Goal: Task Accomplishment & Management: Manage account settings

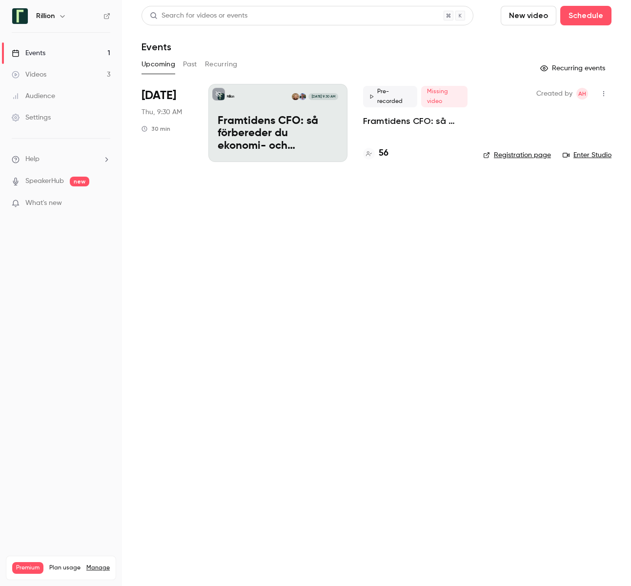
click at [423, 118] on p "Framtidens CFO: så förbereder du ekonomi- och finansfunktionen för AI-eran​" at bounding box center [415, 121] width 104 height 12
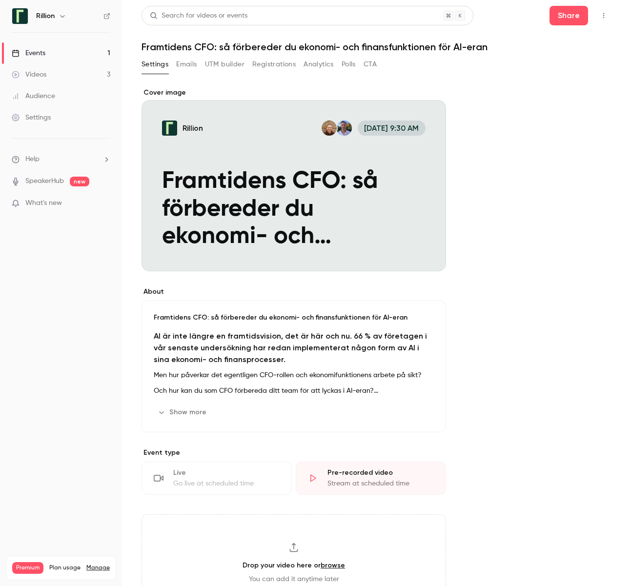
click at [189, 65] on button "Emails" at bounding box center [186, 65] width 20 height 16
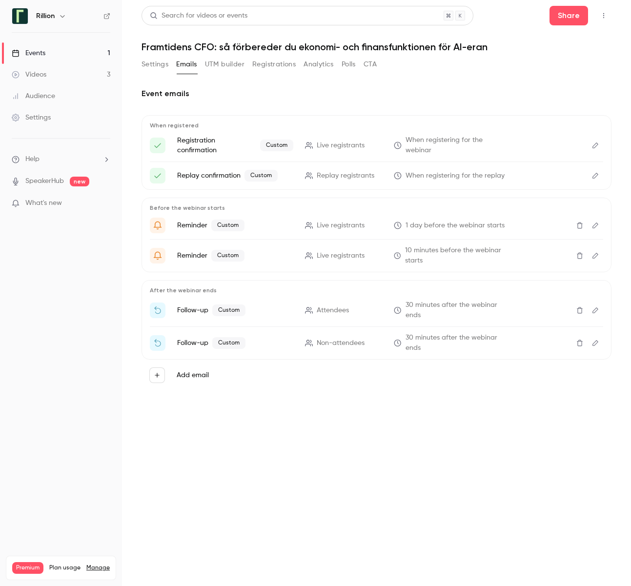
click at [283, 64] on button "Registrations" at bounding box center [273, 65] width 43 height 16
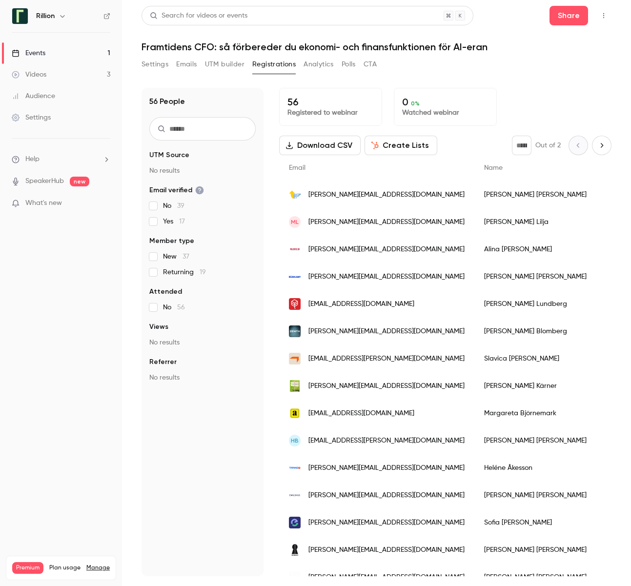
click at [147, 66] on button "Settings" at bounding box center [155, 65] width 27 height 16
